Goal: Task Accomplishment & Management: Manage account settings

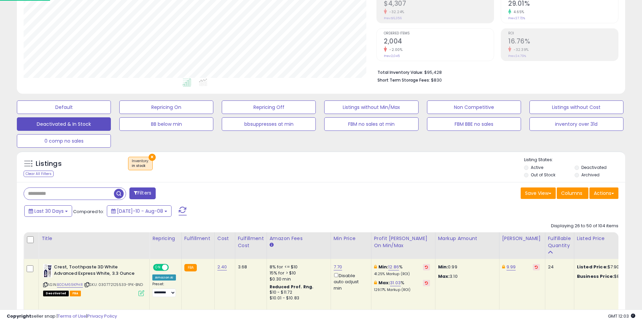
scroll to position [138, 353]
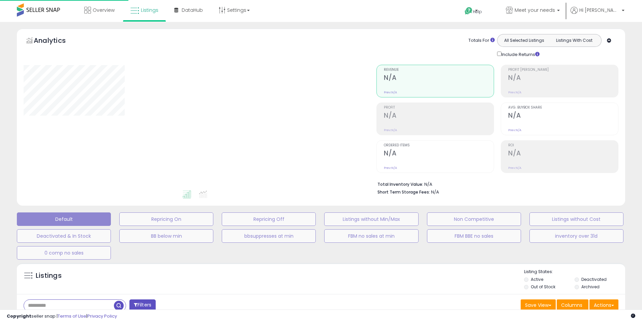
scroll to position [112, 0]
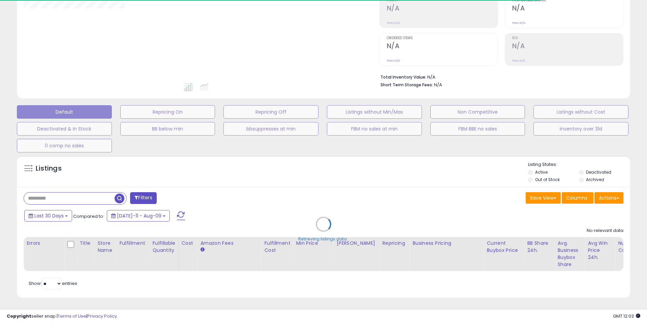
type input "*****"
select select "**"
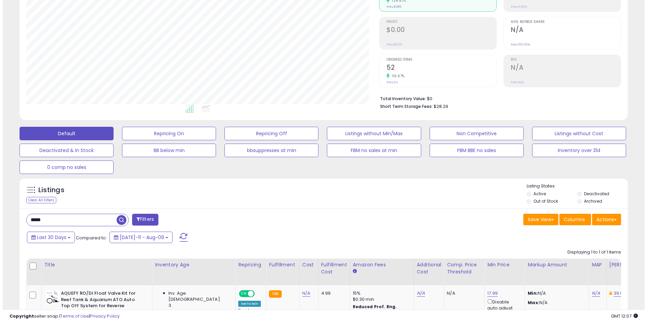
scroll to position [87, 0]
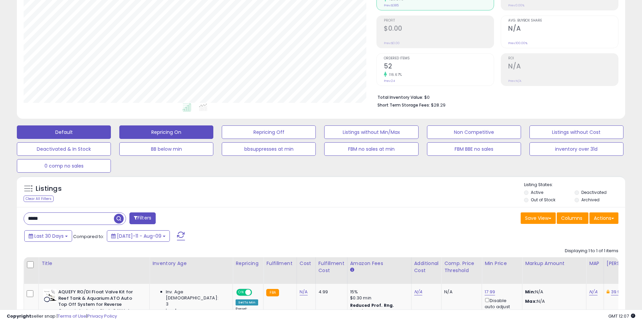
click at [181, 130] on button "Repricing On" at bounding box center [166, 131] width 94 height 13
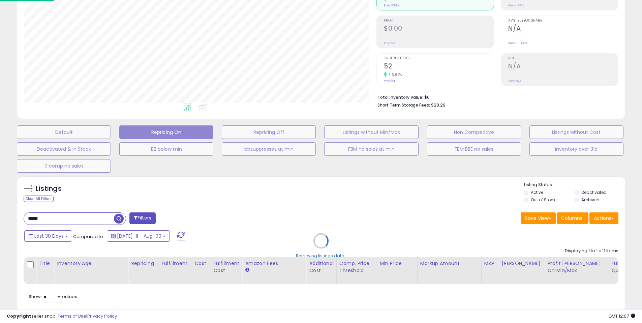
scroll to position [138, 356]
select select "**"
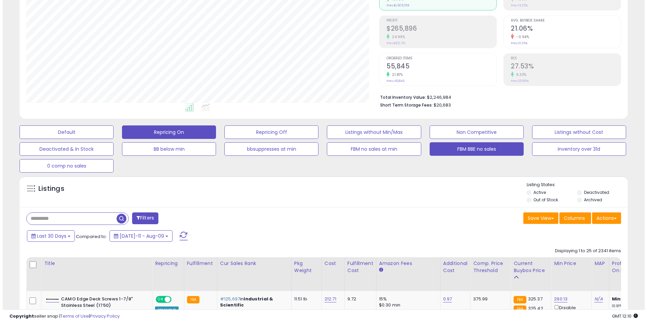
scroll to position [138, 353]
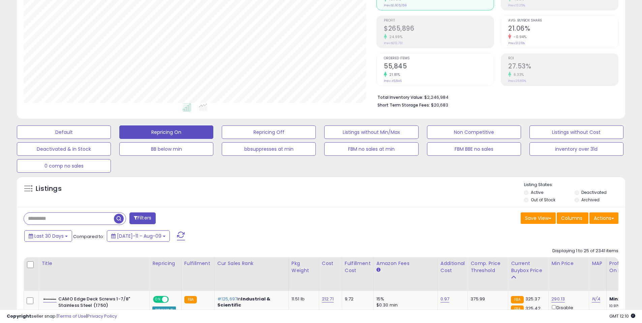
click at [502, 204] on div "Listings" at bounding box center [321, 193] width 609 height 23
click at [604, 222] on button "Actions" at bounding box center [604, 217] width 29 height 11
click at [567, 235] on link "Import" at bounding box center [577, 232] width 74 height 10
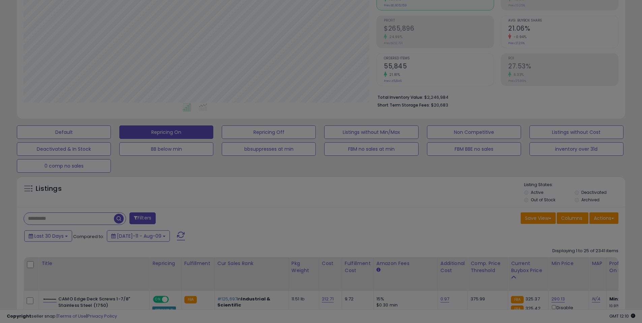
scroll to position [138, 356]
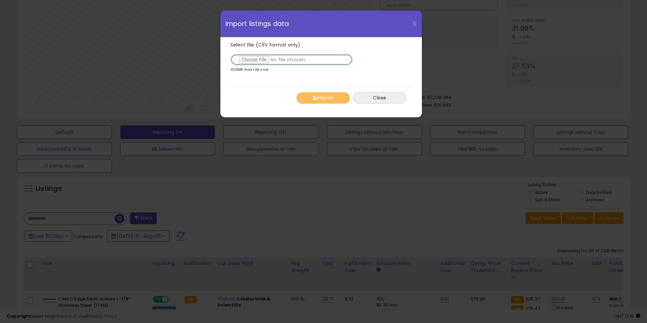
click at [252, 61] on input "Select file (CSV format only)" at bounding box center [292, 59] width 122 height 11
type input "**********"
click at [326, 97] on button "Import" at bounding box center [323, 98] width 54 height 12
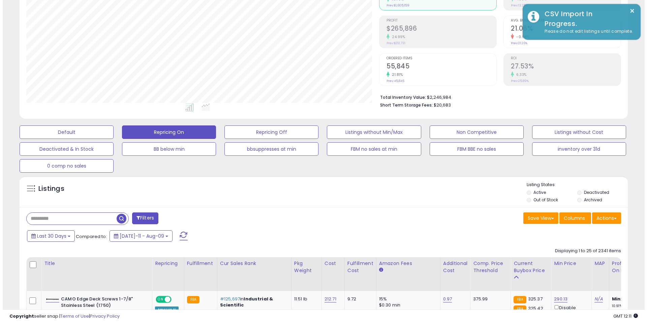
scroll to position [337021, 336806]
click at [80, 219] on input "text" at bounding box center [69, 219] width 90 height 12
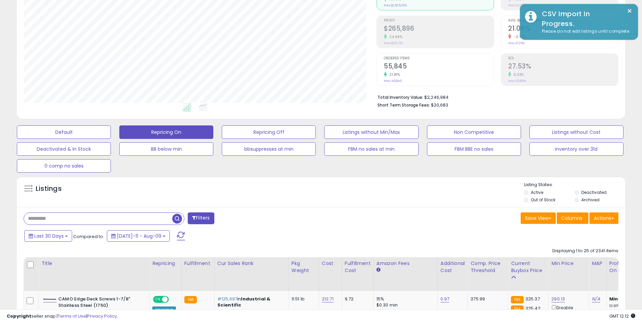
paste input "**********"
type input "**********"
click at [179, 221] on span "button" at bounding box center [177, 219] width 10 height 10
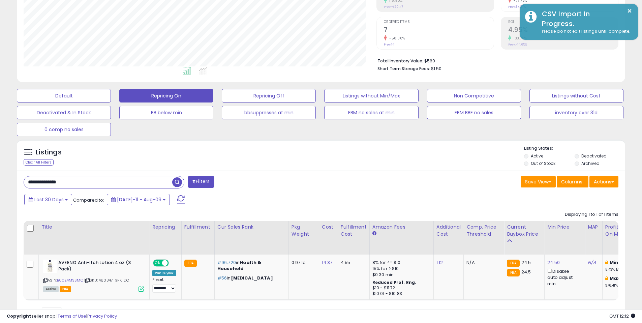
scroll to position [125, 0]
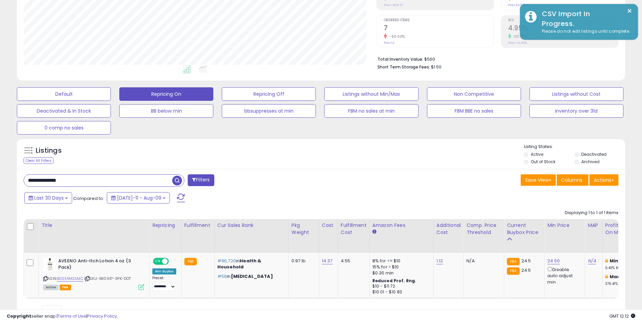
click at [310, 202] on div "Last 30 Days Compared to: [DATE]-11 - Aug-09" at bounding box center [246, 198] width 446 height 15
click at [333, 188] on div "**********" at bounding box center [321, 247] width 609 height 157
drag, startPoint x: 345, startPoint y: 172, endPoint x: 386, endPoint y: 166, distance: 41.9
click at [345, 172] on div "**********" at bounding box center [321, 247] width 609 height 157
click at [386, 166] on div "Listings Clear All Filters Listing States:" at bounding box center [321, 155] width 609 height 23
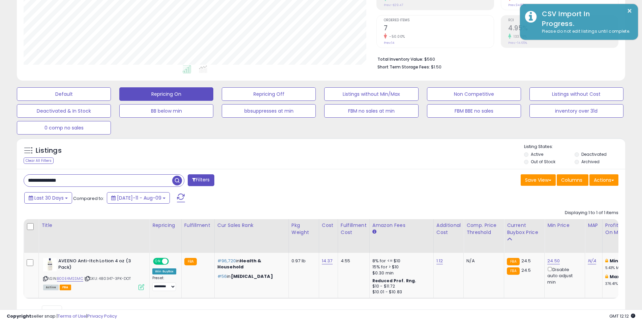
drag, startPoint x: 345, startPoint y: 168, endPoint x: 358, endPoint y: 170, distance: 13.6
click at [345, 168] on div "Listings Clear All Filters" at bounding box center [321, 153] width 609 height 31
drag, startPoint x: 358, startPoint y: 184, endPoint x: 371, endPoint y: 168, distance: 20.9
click at [357, 184] on div "Save View Save As New View Update Current View Columns Actions Import Export Vi…" at bounding box center [472, 180] width 303 height 13
click at [371, 168] on div "Listings Clear All Filters" at bounding box center [321, 153] width 609 height 31
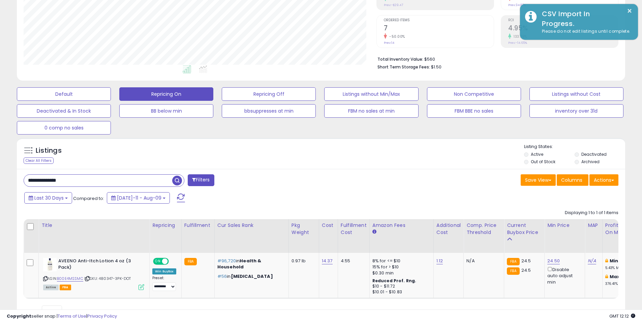
click at [319, 162] on div "Listings Clear All Filters Listing States:" at bounding box center [321, 155] width 609 height 23
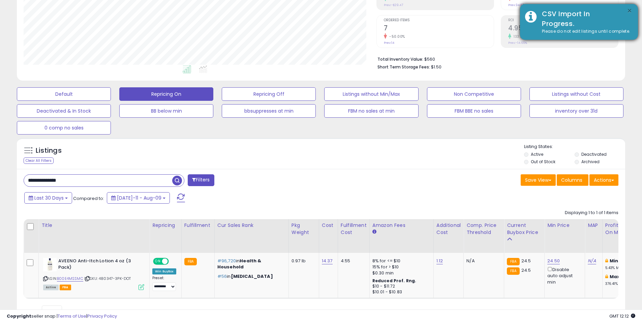
click at [630, 11] on button "×" at bounding box center [629, 11] width 5 height 8
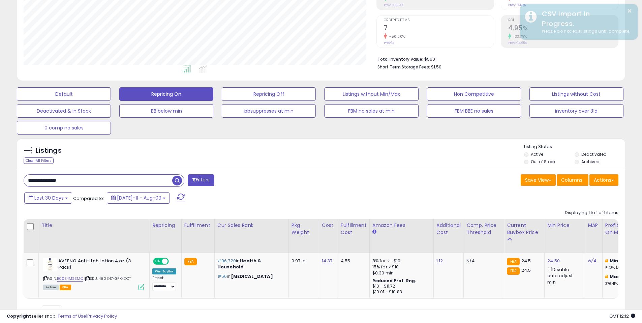
click at [265, 178] on div "**********" at bounding box center [170, 180] width 303 height 13
click at [270, 173] on div "**********" at bounding box center [321, 247] width 609 height 157
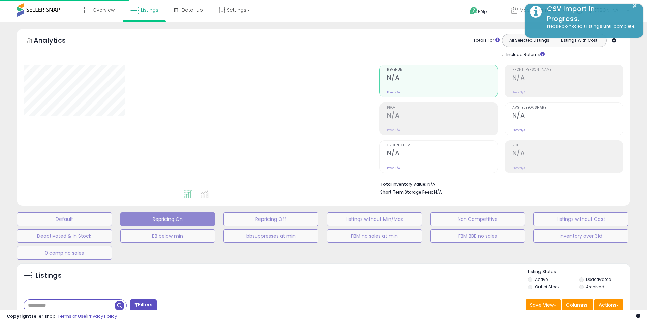
type input "**********"
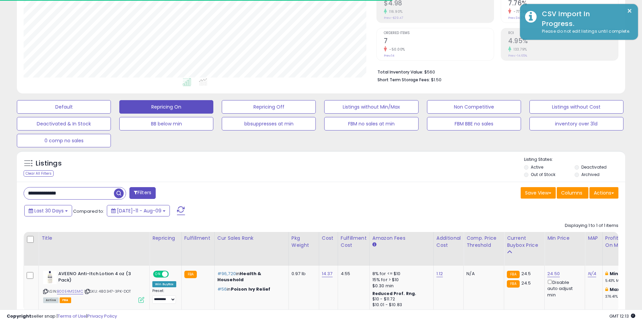
scroll to position [138, 353]
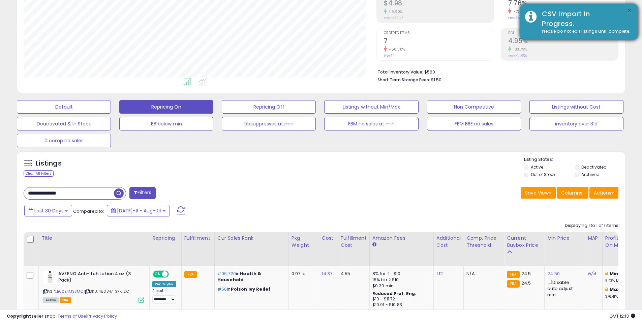
click at [632, 10] on button "×" at bounding box center [629, 11] width 5 height 8
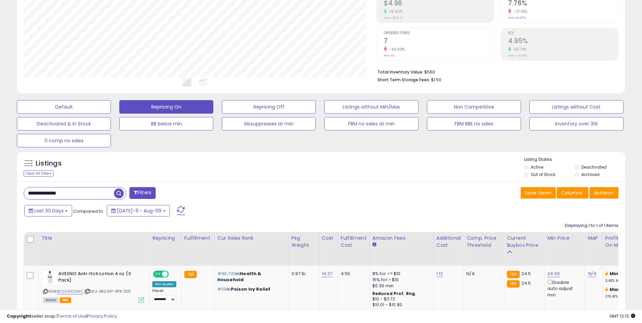
click at [306, 167] on div "Listings Clear All Filters Listing States:" at bounding box center [321, 167] width 609 height 23
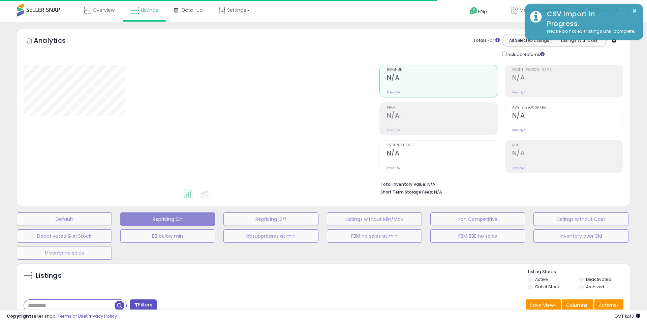
type input "**********"
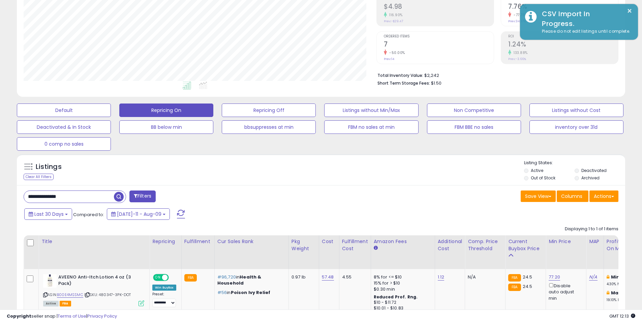
scroll to position [103, 0]
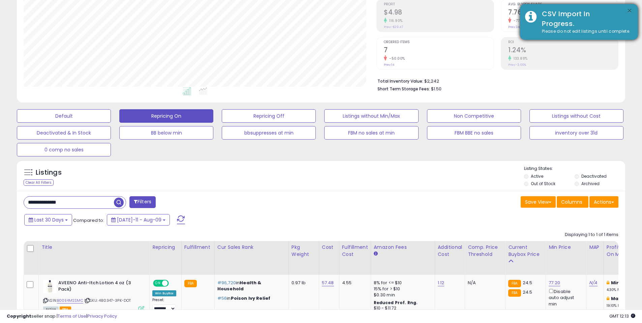
click at [630, 10] on button "×" at bounding box center [629, 11] width 5 height 8
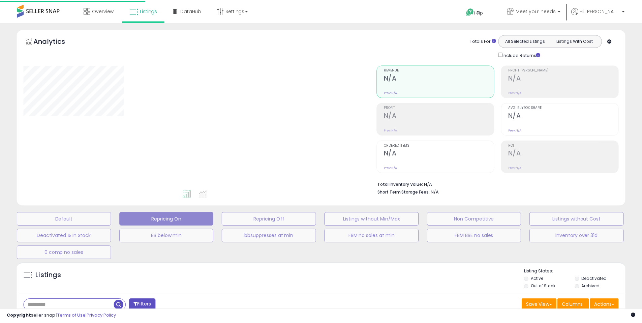
scroll to position [103, 0]
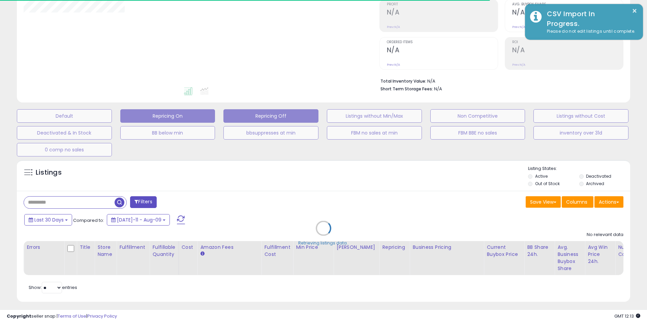
type input "**********"
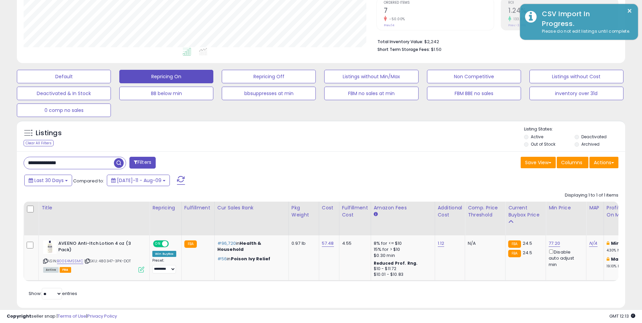
scroll to position [142, 0]
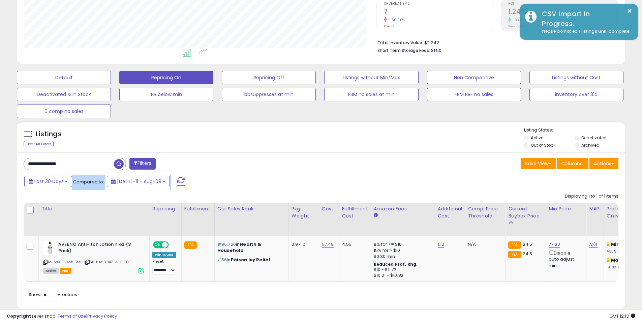
click at [306, 175] on div "Last 30 Days Compared to: Jul-11 - Aug-09" at bounding box center [246, 182] width 446 height 15
click at [304, 152] on div "Listings Clear All Filters Active" at bounding box center [321, 214] width 609 height 187
click at [285, 151] on div "Listings Clear All Filters" at bounding box center [321, 136] width 609 height 31
click at [294, 161] on div "**********" at bounding box center [170, 164] width 303 height 13
click at [328, 158] on div "Save View Save As New View Update Current View Columns Actions Import Export Vi…" at bounding box center [472, 164] width 303 height 13
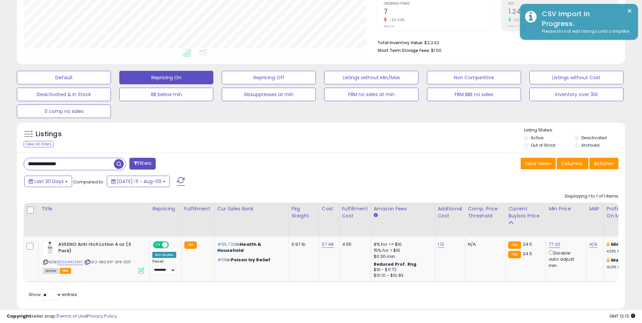
click at [298, 163] on div "**********" at bounding box center [170, 164] width 303 height 13
click at [305, 152] on div "**********" at bounding box center [321, 230] width 609 height 157
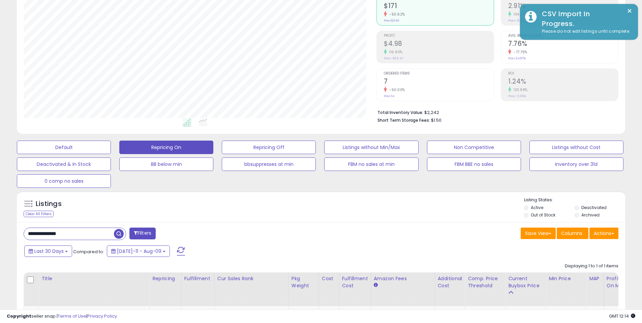
scroll to position [73, 0]
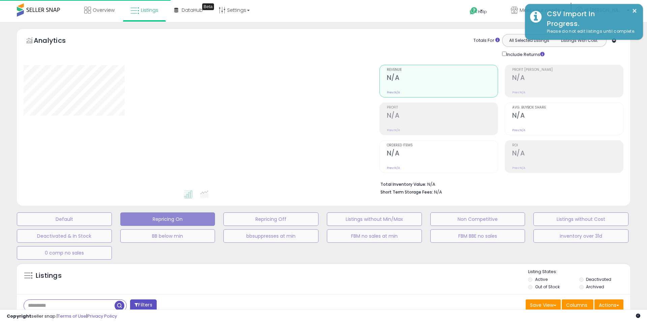
type input "**********"
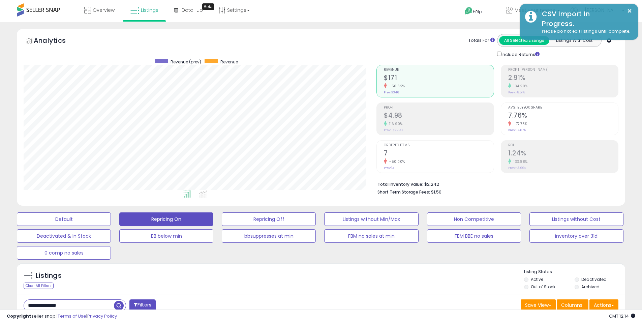
click at [306, 273] on div "Listings Clear All Filters Listing States:" at bounding box center [321, 280] width 609 height 23
click at [275, 271] on div "Listings Clear All Filters Listing States:" at bounding box center [321, 280] width 609 height 23
click at [278, 276] on div "Listings Clear All Filters Listing States:" at bounding box center [321, 280] width 609 height 23
click at [330, 278] on div "Listings Clear All Filters Listing States:" at bounding box center [321, 280] width 609 height 23
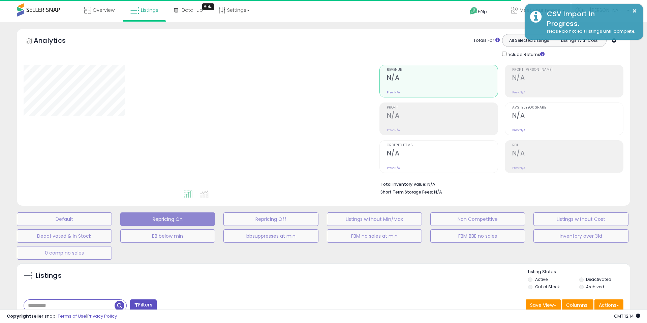
type input "**********"
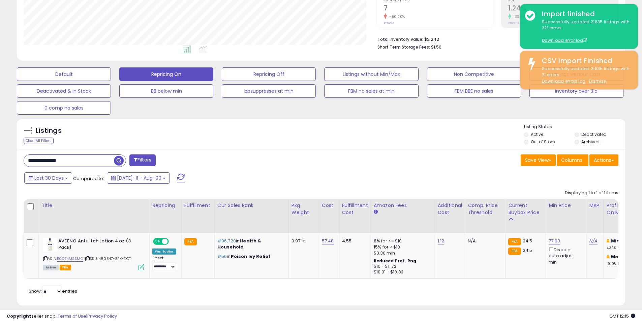
scroll to position [158, 0]
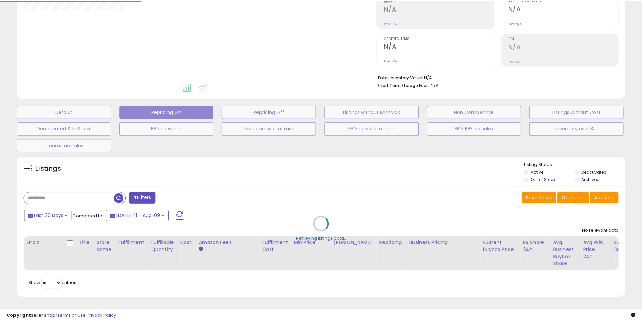
scroll to position [112, 0]
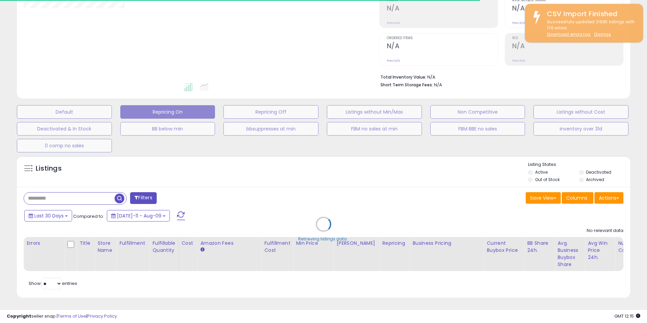
type input "**********"
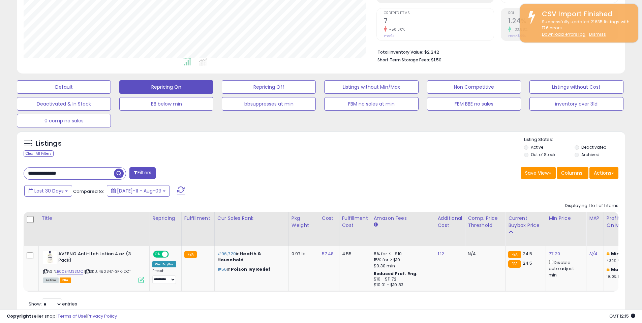
scroll to position [158, 0]
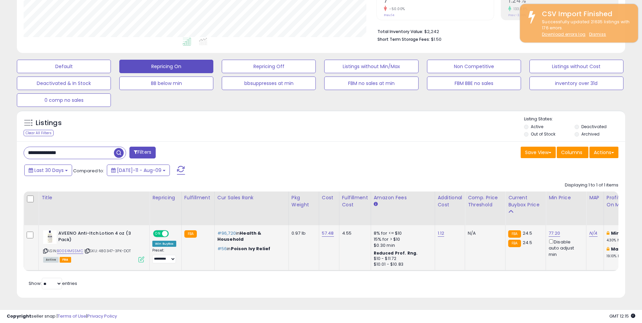
drag, startPoint x: 330, startPoint y: 264, endPoint x: 331, endPoint y: 257, distance: 7.2
click at [331, 262] on td "57.48" at bounding box center [329, 247] width 20 height 45
click at [326, 230] on link "57.48" at bounding box center [328, 233] width 12 height 7
drag, startPoint x: 277, startPoint y: 211, endPoint x: 264, endPoint y: 209, distance: 13.0
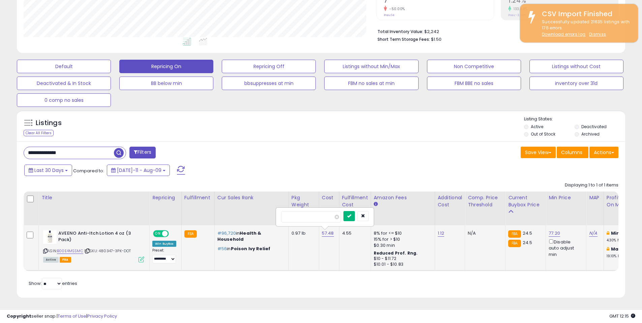
type input "*****"
click at [355, 211] on button "submit" at bounding box center [349, 216] width 11 height 10
click at [343, 254] on td "4.55" at bounding box center [354, 247] width 32 height 45
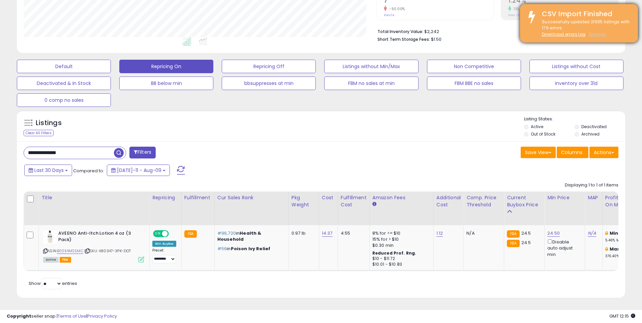
click at [598, 36] on u "Dismiss" at bounding box center [597, 34] width 17 height 6
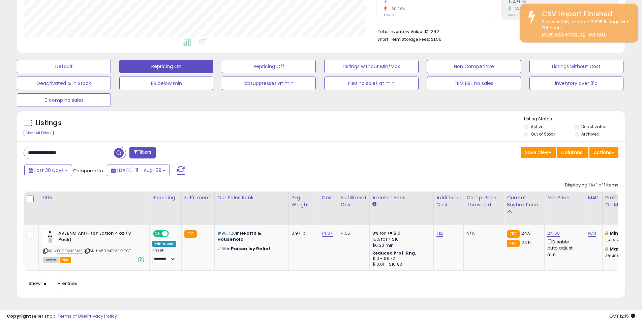
click at [360, 164] on div "Last 30 Days Compared to: [DATE]-11 - Aug-09" at bounding box center [246, 171] width 446 height 15
drag, startPoint x: 374, startPoint y: 140, endPoint x: 337, endPoint y: 135, distance: 36.8
click at [373, 141] on div "**********" at bounding box center [321, 219] width 609 height 157
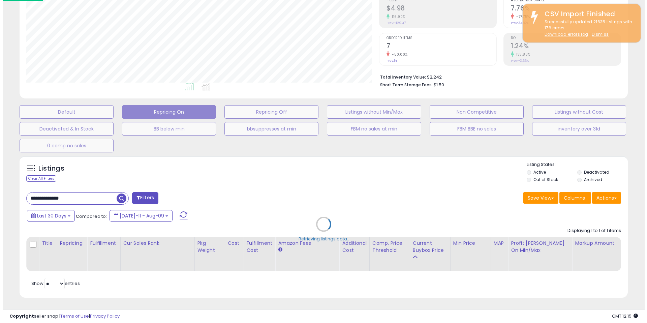
scroll to position [112, 0]
drag, startPoint x: 337, startPoint y: 135, endPoint x: 370, endPoint y: 133, distance: 32.4
click at [337, 134] on div "Default Repricing On Repricing Off Listings without Min/Max Non Competitive Lis…" at bounding box center [323, 127] width 630 height 51
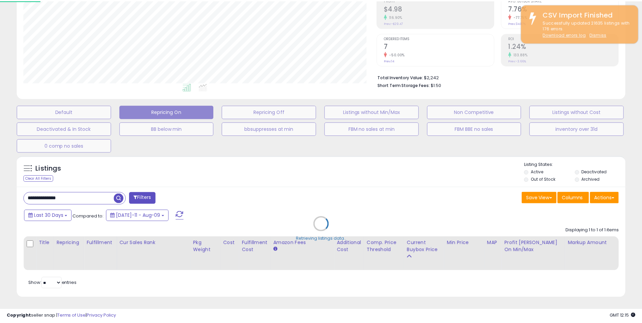
scroll to position [138, 356]
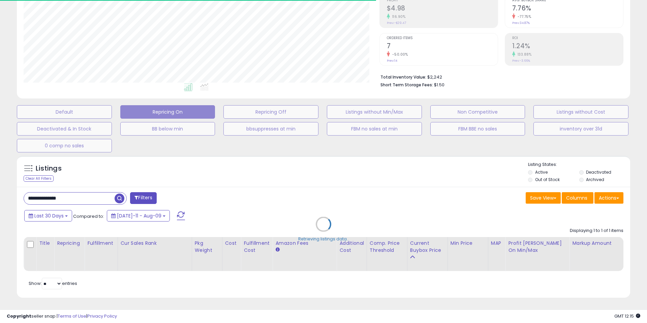
click at [91, 196] on div "Retrieving listings data.." at bounding box center [324, 229] width 624 height 154
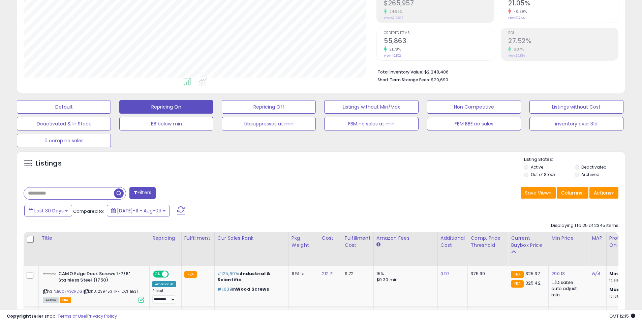
scroll to position [138, 353]
click at [369, 196] on div "Save View Save As New View Columns Actions [GEOGRAPHIC_DATA]" at bounding box center [472, 193] width 303 height 13
click at [369, 178] on div "Listings" at bounding box center [321, 167] width 609 height 23
drag, startPoint x: 230, startPoint y: 161, endPoint x: 246, endPoint y: 164, distance: 16.5
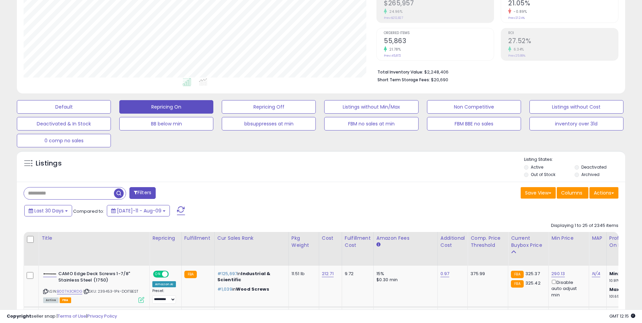
click at [230, 161] on div "Listings" at bounding box center [321, 167] width 609 height 23
click at [269, 167] on div "Listings" at bounding box center [321, 167] width 609 height 23
click at [311, 172] on div "Listings" at bounding box center [321, 167] width 609 height 23
drag, startPoint x: 330, startPoint y: 159, endPoint x: 338, endPoint y: 172, distance: 14.5
click at [330, 159] on div "Listings" at bounding box center [321, 167] width 609 height 23
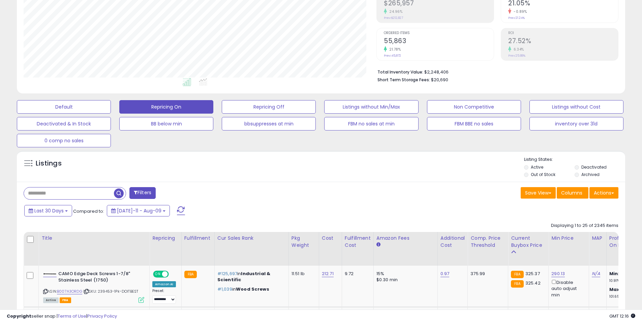
click at [338, 172] on div "Listings" at bounding box center [321, 167] width 609 height 23
click at [334, 207] on div "Last 30 Days Compared to: [DATE]-11 - Aug-09" at bounding box center [246, 211] width 446 height 15
click at [359, 175] on div "Listings" at bounding box center [321, 167] width 609 height 23
click at [323, 175] on div "Listings" at bounding box center [321, 167] width 609 height 23
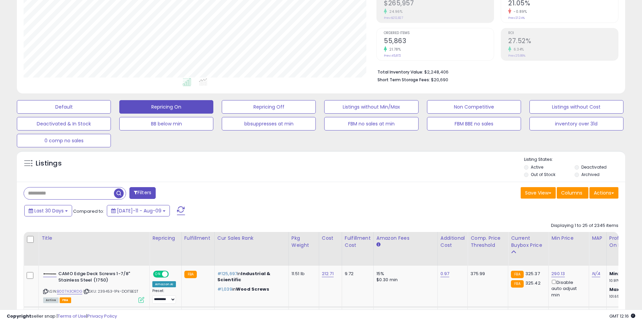
click at [346, 181] on div "Listings Active" at bounding box center [321, 166] width 609 height 31
click at [376, 190] on div "Save View Save As New View Columns Actions [GEOGRAPHIC_DATA]" at bounding box center [472, 193] width 303 height 13
click at [388, 194] on div "Save View Save As New View Columns Actions [GEOGRAPHIC_DATA]" at bounding box center [472, 193] width 303 height 13
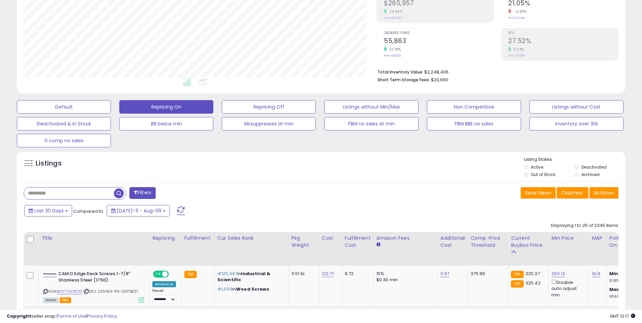
click at [371, 189] on div "Save View Save As New View Columns Actions [GEOGRAPHIC_DATA]" at bounding box center [472, 193] width 303 height 13
click at [325, 190] on div "Save View Save As New View Columns Actions [GEOGRAPHIC_DATA]" at bounding box center [472, 193] width 303 height 13
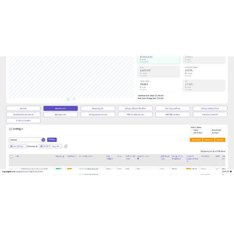
scroll to position [76, 0]
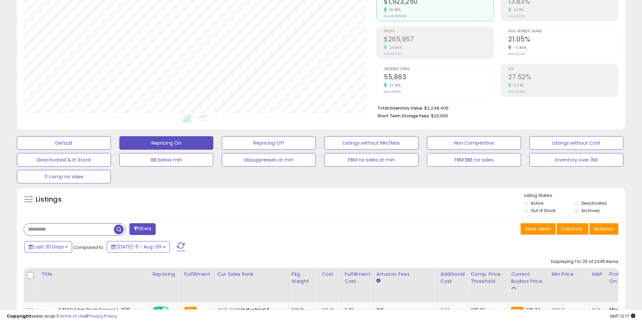
click at [345, 211] on div "Listings" at bounding box center [321, 204] width 609 height 23
click at [367, 211] on div "Listings" at bounding box center [321, 204] width 609 height 23
click at [421, 223] on div "Save View Save As New View Columns Actions [GEOGRAPHIC_DATA]" at bounding box center [472, 229] width 303 height 13
click at [443, 213] on div "Listings" at bounding box center [321, 204] width 609 height 23
click at [421, 233] on div "Save View Save As New View Columns Actions [GEOGRAPHIC_DATA]" at bounding box center [472, 229] width 303 height 13
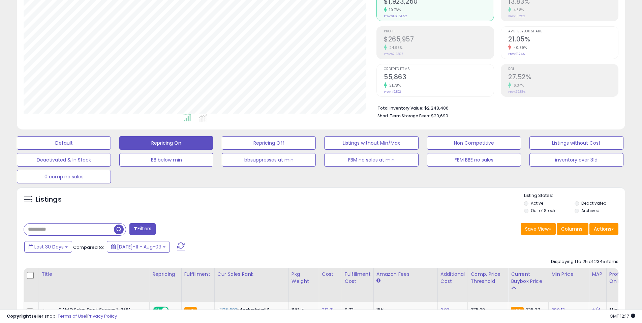
click at [609, 228] on button "Actions" at bounding box center [604, 228] width 29 height 11
click at [574, 264] on link "Export Visible Columns" at bounding box center [577, 260] width 74 height 10
click at [408, 216] on div "Listings Active" at bounding box center [321, 202] width 609 height 31
click at [444, 203] on div "Listings" at bounding box center [321, 204] width 609 height 23
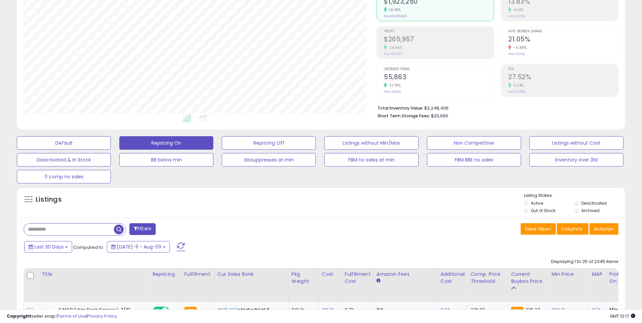
click at [447, 234] on div "Save View Save As New View Columns Actions [GEOGRAPHIC_DATA]" at bounding box center [472, 229] width 303 height 13
click at [431, 233] on div "Save View Save As New View Columns Actions [GEOGRAPHIC_DATA]" at bounding box center [472, 229] width 303 height 13
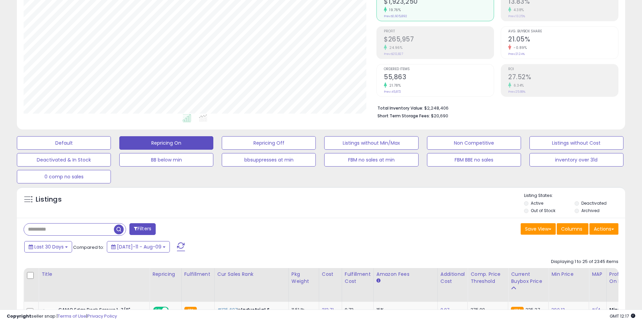
click at [400, 232] on div "Save View Save As New View Columns Actions [GEOGRAPHIC_DATA]" at bounding box center [472, 229] width 303 height 13
drag, startPoint x: 413, startPoint y: 218, endPoint x: 429, endPoint y: 216, distance: 16.7
click at [432, 216] on div "Listings Active" at bounding box center [321, 202] width 609 height 31
click at [426, 232] on div "Save View Save As New View Columns Actions [GEOGRAPHIC_DATA]" at bounding box center [472, 229] width 303 height 13
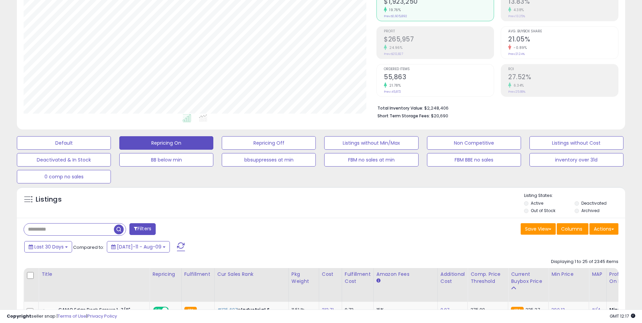
drag, startPoint x: 436, startPoint y: 227, endPoint x: 422, endPoint y: 234, distance: 14.8
click at [435, 228] on div "Save View Save As New View Columns Actions [GEOGRAPHIC_DATA]" at bounding box center [472, 229] width 303 height 13
click at [412, 235] on div "Save View Save As New View Columns Actions [GEOGRAPHIC_DATA]" at bounding box center [472, 229] width 303 height 13
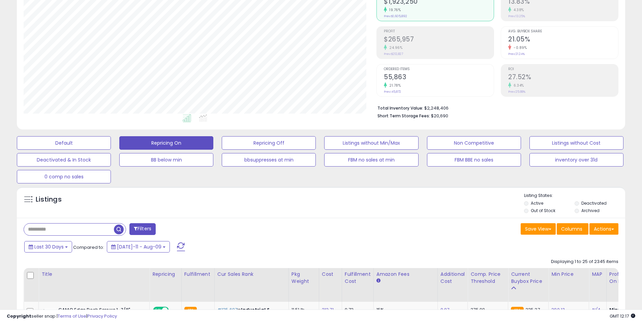
click at [415, 225] on div "Save View Save As New View Columns Actions [GEOGRAPHIC_DATA]" at bounding box center [472, 229] width 303 height 13
drag, startPoint x: 392, startPoint y: 240, endPoint x: 400, endPoint y: 233, distance: 10.7
click at [393, 240] on div "Last 30 Days Compared to: [DATE]-11 - Aug-09" at bounding box center [246, 247] width 446 height 15
drag, startPoint x: 416, startPoint y: 226, endPoint x: 425, endPoint y: 226, distance: 9.4
click at [417, 226] on div "Save View Save As New View Columns Actions [GEOGRAPHIC_DATA]" at bounding box center [472, 229] width 303 height 13
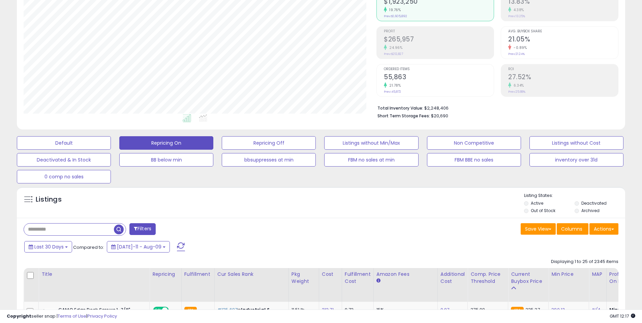
click at [469, 216] on div "Listings Active" at bounding box center [321, 202] width 609 height 31
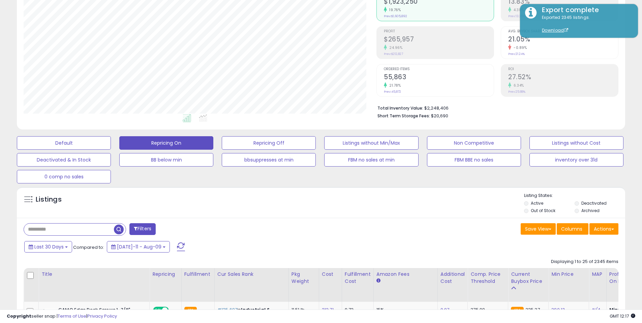
click at [449, 215] on div "Listings Active" at bounding box center [321, 202] width 609 height 31
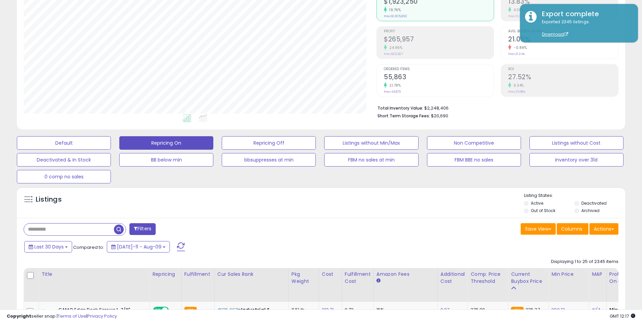
click at [457, 215] on div "Listings Active" at bounding box center [321, 202] width 609 height 31
click at [410, 240] on div "Last 30 Days Compared to: [DATE]-11 - Aug-09" at bounding box center [246, 247] width 446 height 15
click at [432, 228] on div "Save View Save As New View Columns Actions [GEOGRAPHIC_DATA]" at bounding box center [472, 229] width 303 height 13
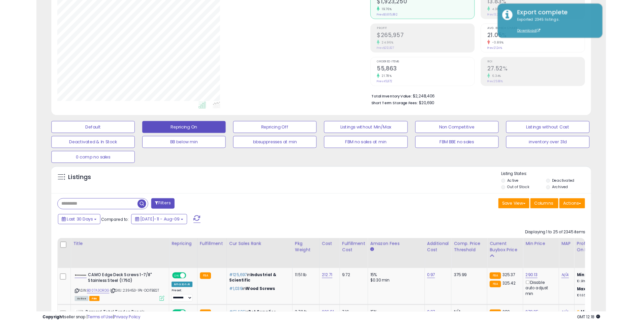
scroll to position [138, 353]
